Goal: Information Seeking & Learning: Learn about a topic

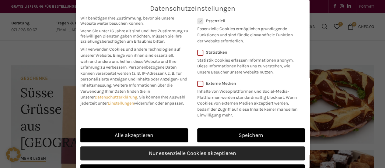
click at [177, 155] on link "Nur essenzielle Cookies akzeptieren" at bounding box center [192, 153] width 225 height 14
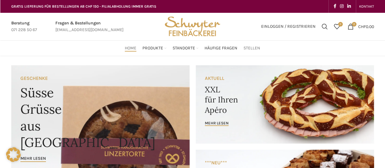
click at [251, 47] on span "Stellen" at bounding box center [252, 48] width 17 height 6
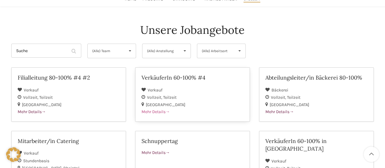
scroll to position [49, 0]
click at [252, 89] on div "VerkäuferIn 60-100% #4 Verkauf Vollzeit Teilzeit [GEOGRAPHIC_DATA] Mehr Details" at bounding box center [193, 98] width 124 height 63
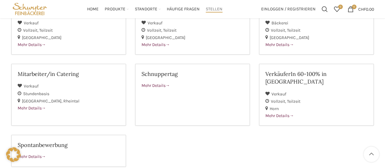
scroll to position [116, 0]
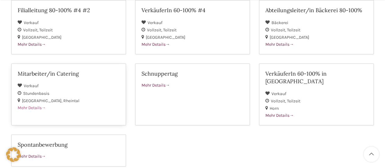
click at [69, 84] on div "Verkauf" at bounding box center [69, 85] width 102 height 7
